Goal: Information Seeking & Learning: Learn about a topic

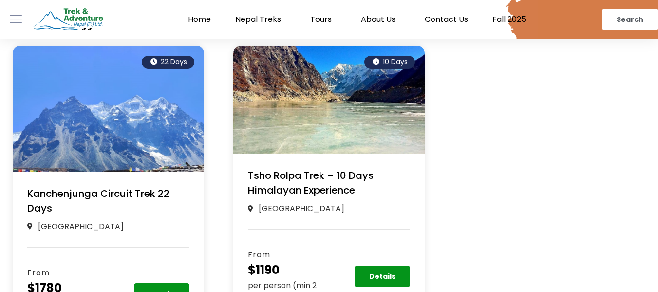
scroll to position [223, 0]
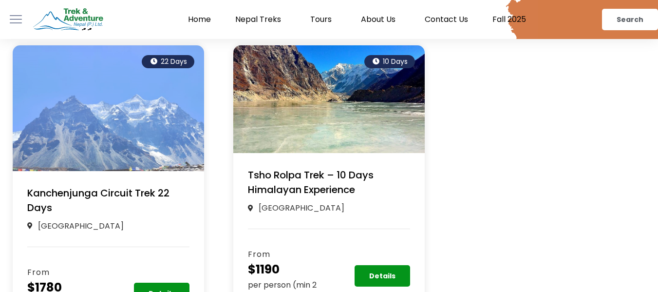
click at [27, 80] on img at bounding box center [108, 108] width 191 height 126
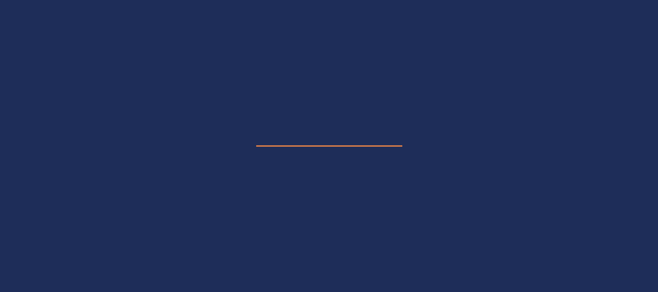
scroll to position [330, 0]
click at [180, 189] on link "Details" at bounding box center [162, 185] width 50 height 19
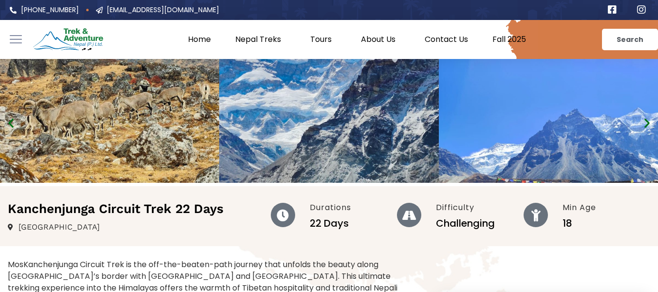
click at [337, 120] on img "2 of 12" at bounding box center [328, 121] width 219 height 124
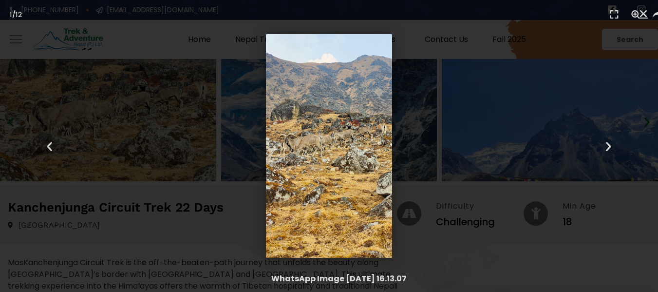
click at [482, 148] on div "1 / 12" at bounding box center [329, 146] width 590 height 224
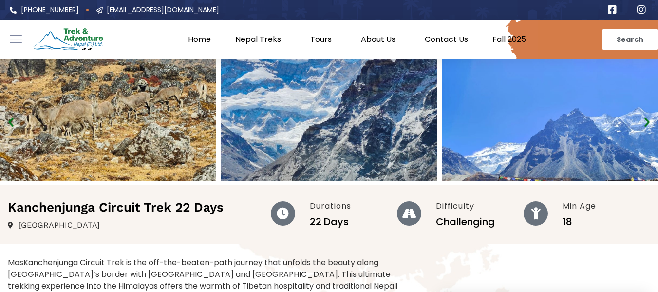
click at [499, 138] on img "3 / 12" at bounding box center [550, 120] width 216 height 122
